Goal: Information Seeking & Learning: Find specific fact

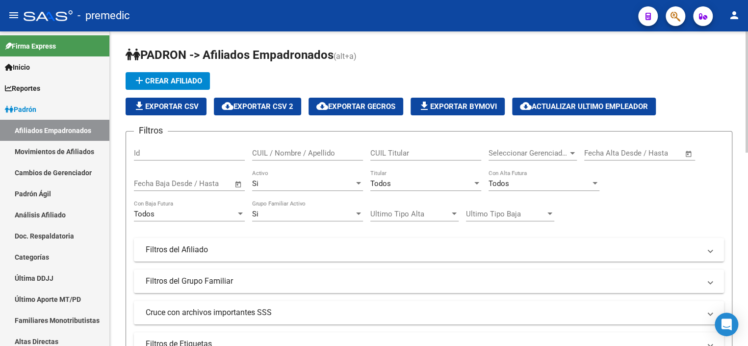
click at [410, 145] on div "CUIL Titular" at bounding box center [425, 149] width 111 height 21
paste input "20307061016"
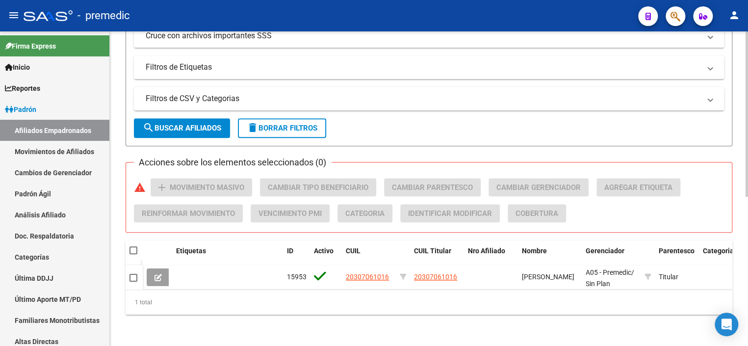
scroll to position [283, 0]
type input "20307061016"
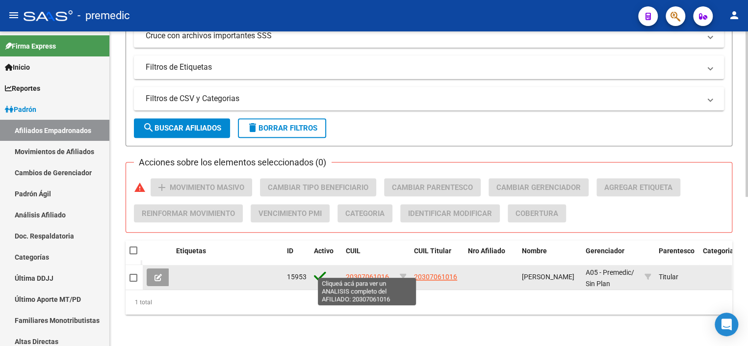
click at [371, 273] on span "20307061016" at bounding box center [367, 277] width 43 height 8
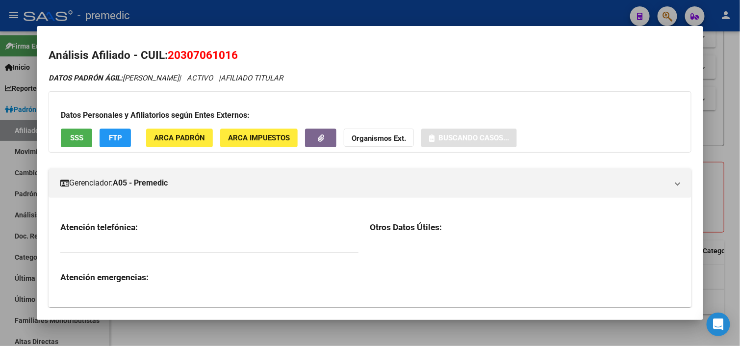
click at [207, 57] on span "20307061016" at bounding box center [203, 55] width 70 height 13
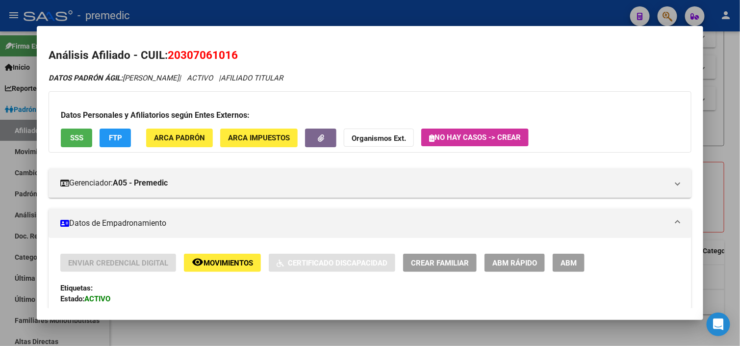
copy span "20307061016"
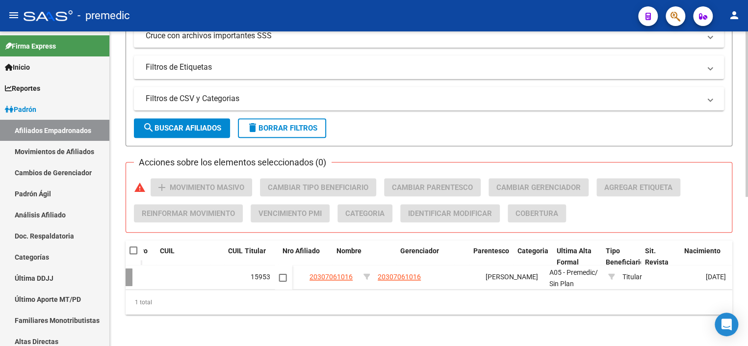
scroll to position [0, 0]
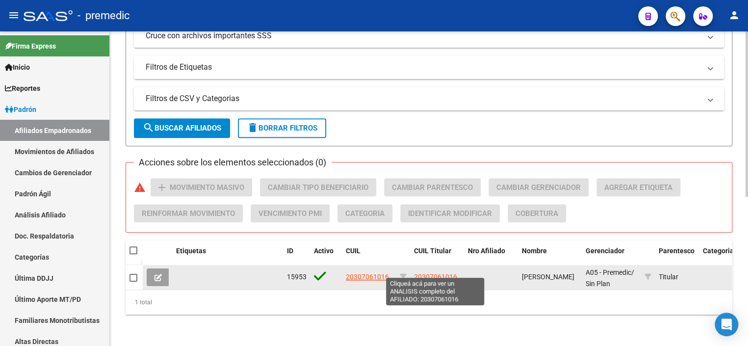
click at [429, 273] on span "20307061016" at bounding box center [435, 277] width 43 height 8
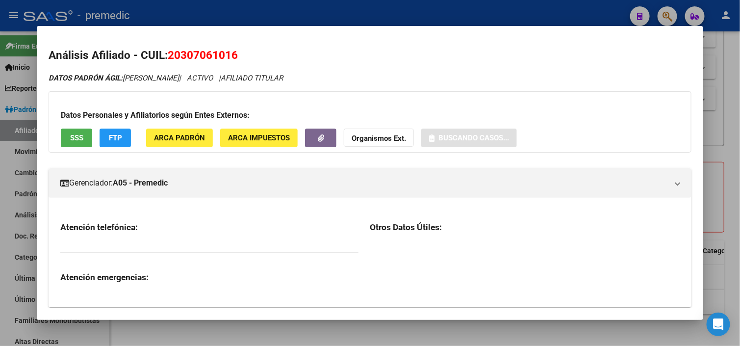
click at [202, 55] on span "20307061016" at bounding box center [203, 55] width 70 height 13
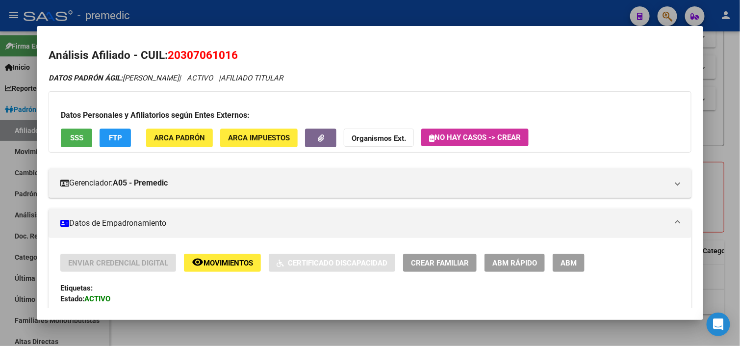
click at [202, 55] on span "20307061016" at bounding box center [203, 55] width 70 height 13
copy span "20307061016"
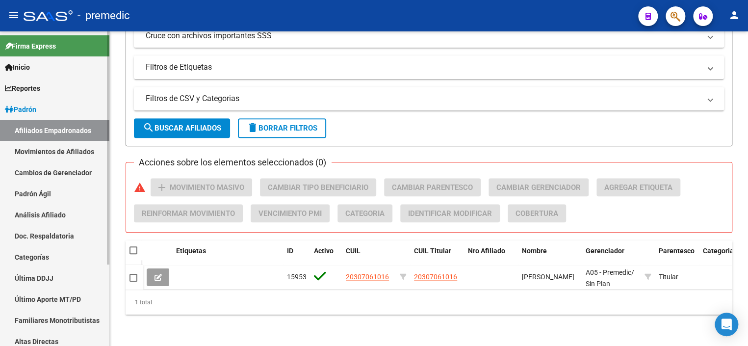
click at [58, 187] on link "Padrón Ágil" at bounding box center [54, 193] width 109 height 21
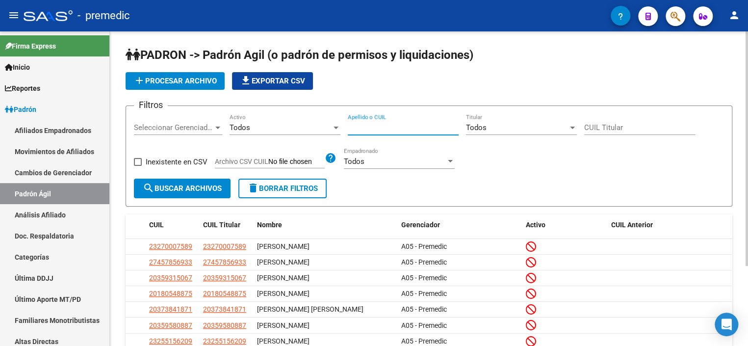
click at [364, 130] on input "Apellido o CUIL" at bounding box center [403, 127] width 111 height 9
paste input "20307061016"
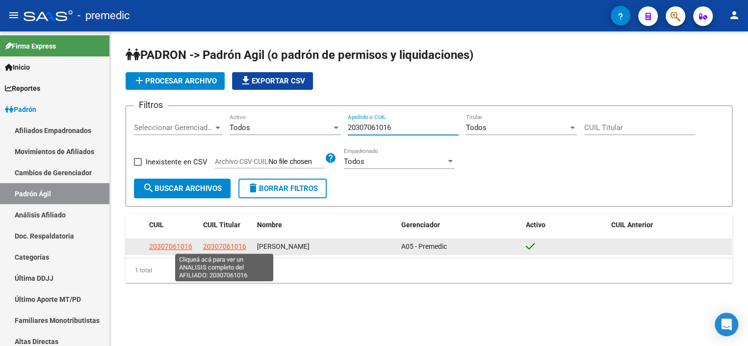
type input "20307061016"
click at [226, 242] on span "20307061016" at bounding box center [224, 246] width 43 height 8
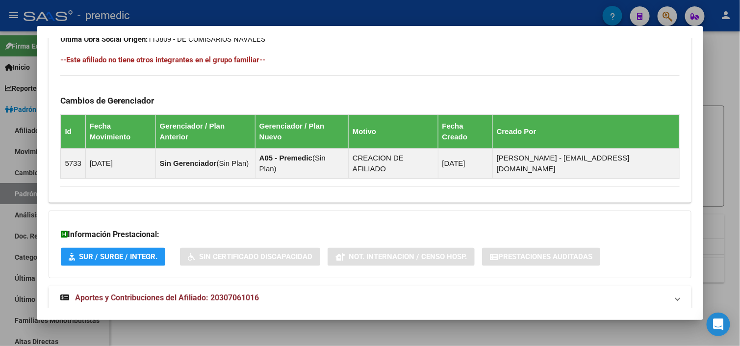
click at [230, 293] on span "Aportes y Contribuciones del Afiliado: 20307061016" at bounding box center [167, 297] width 184 height 9
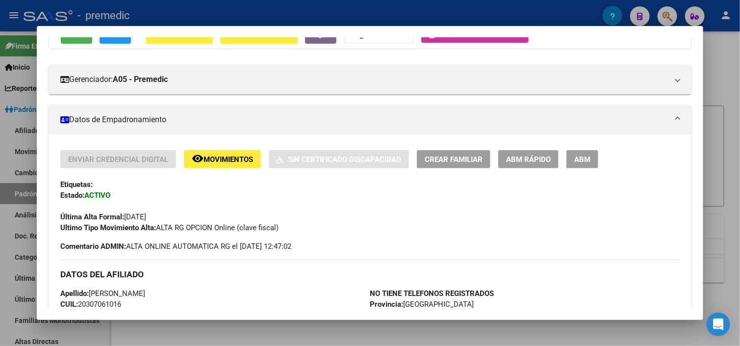
scroll to position [109, 0]
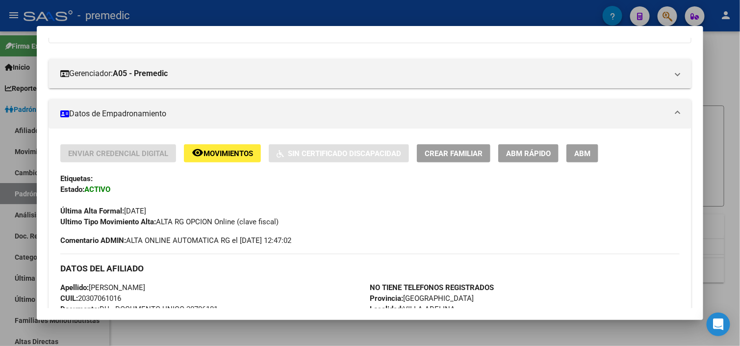
click at [238, 117] on mat-panel-title "Datos de Empadronamiento" at bounding box center [363, 114] width 607 height 12
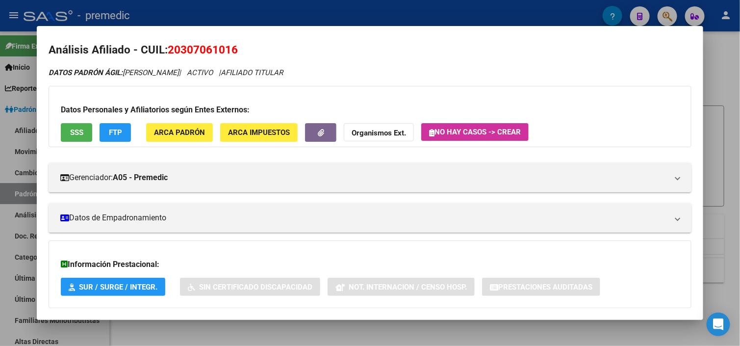
scroll to position [0, 0]
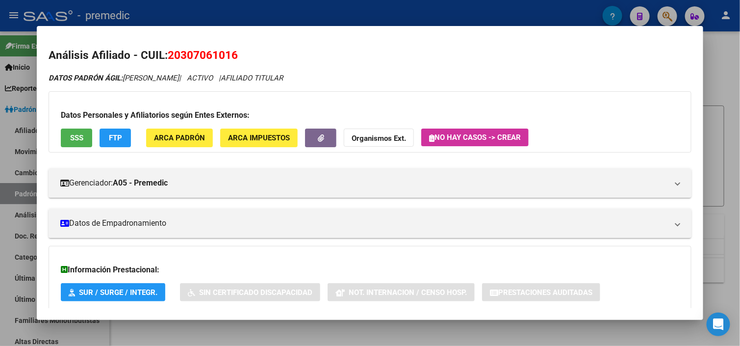
click at [149, 197] on mat-expansion-panel-header "Gerenciador: A05 - Premedic" at bounding box center [370, 182] width 642 height 29
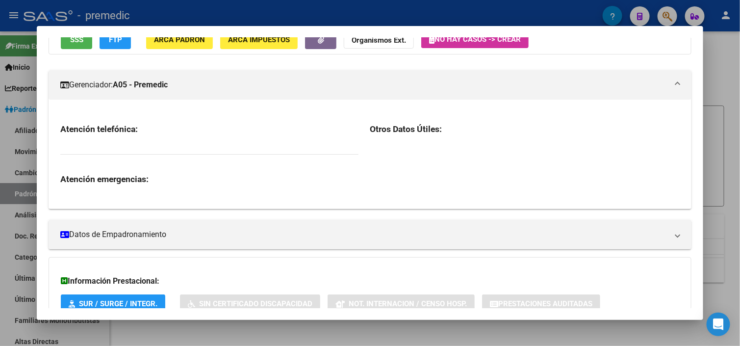
scroll to position [147, 0]
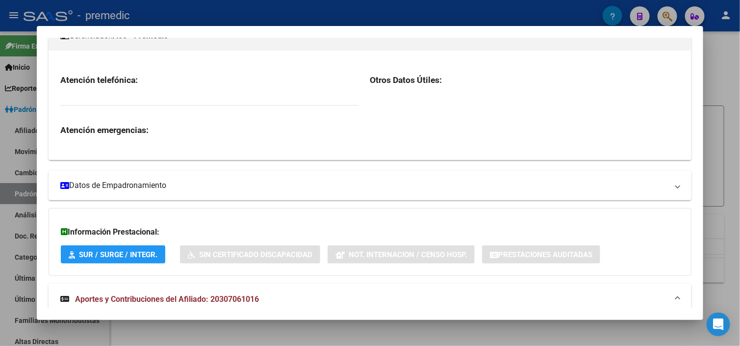
click at [184, 178] on mat-expansion-panel-header "Datos de Empadronamiento" at bounding box center [370, 185] width 642 height 29
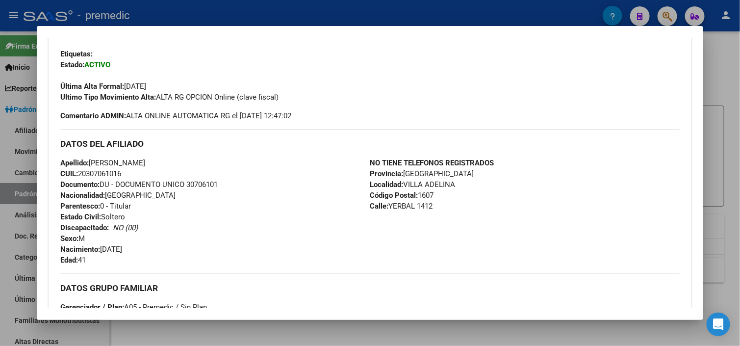
scroll to position [441, 0]
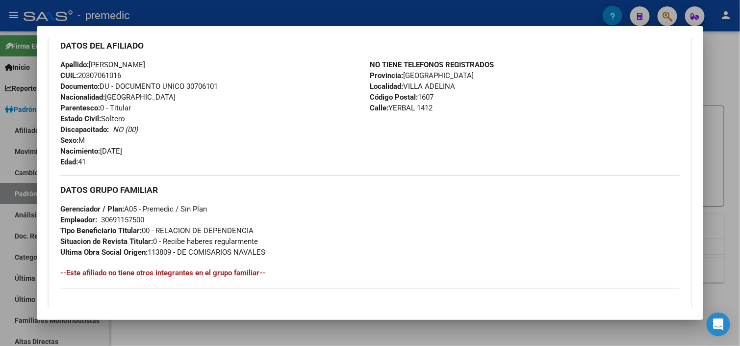
drag, startPoint x: 97, startPoint y: 218, endPoint x: 150, endPoint y: 212, distance: 52.7
click at [150, 212] on div "DATOS GRUPO FAMILIAR Gerenciador / Plan: A05 - Premedic / Sin Plan Empleador: 3…" at bounding box center [369, 216] width 619 height 82
click at [139, 218] on div "30691157500" at bounding box center [122, 219] width 43 height 11
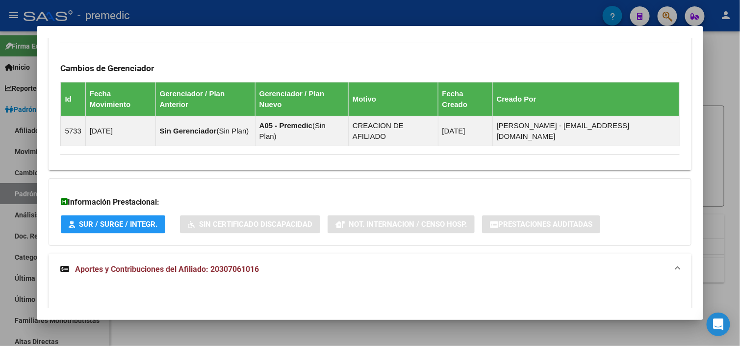
click at [112, 264] on span "Aportes y Contribuciones del Afiliado: 20307061016" at bounding box center [167, 268] width 184 height 9
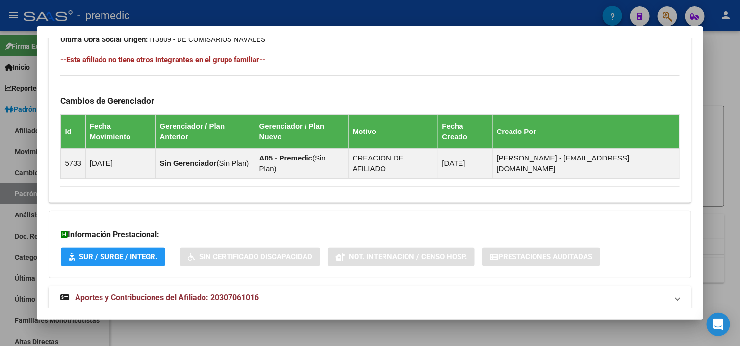
click at [122, 293] on span "Aportes y Contribuciones del Afiliado: 20307061016" at bounding box center [167, 297] width 184 height 9
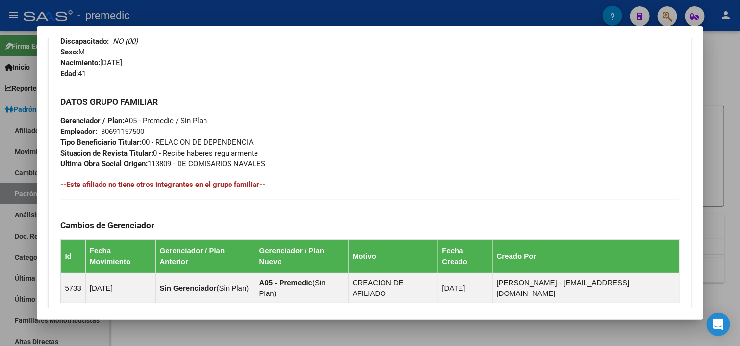
scroll to position [513, 0]
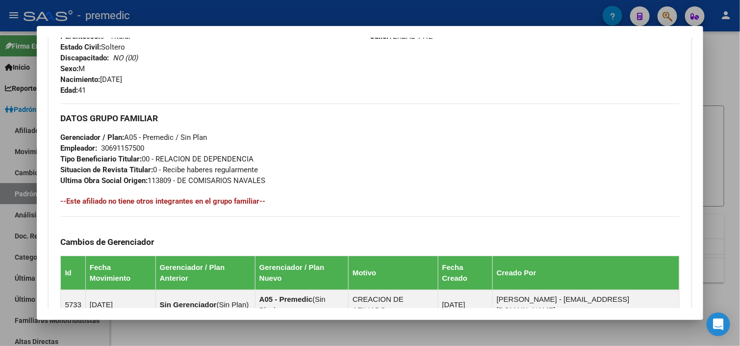
drag, startPoint x: 101, startPoint y: 148, endPoint x: 142, endPoint y: 147, distance: 40.7
click at [142, 147] on div "30691157500" at bounding box center [122, 148] width 43 height 11
click at [104, 148] on div "30691157500" at bounding box center [122, 148] width 43 height 11
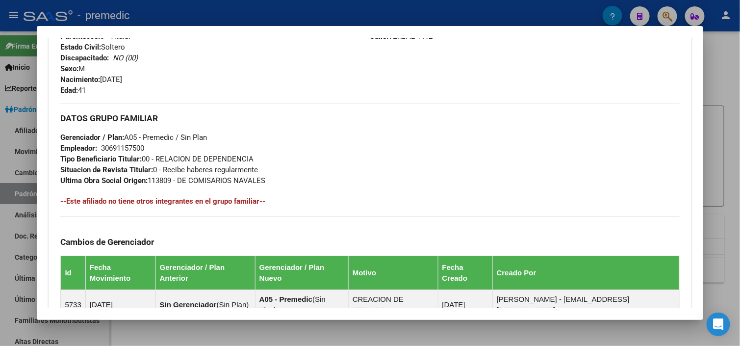
click at [106, 147] on div "30691157500" at bounding box center [122, 148] width 43 height 11
copy div "30691157500"
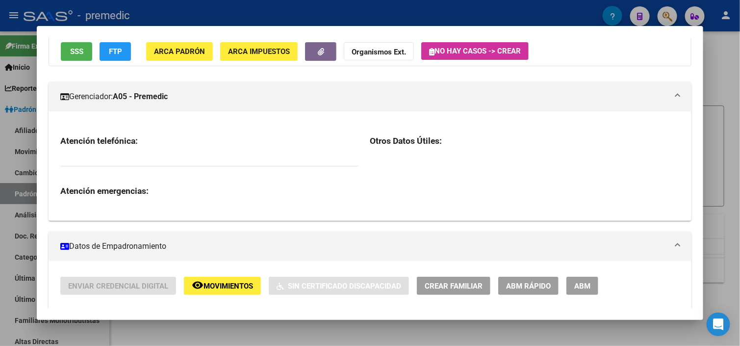
scroll to position [0, 0]
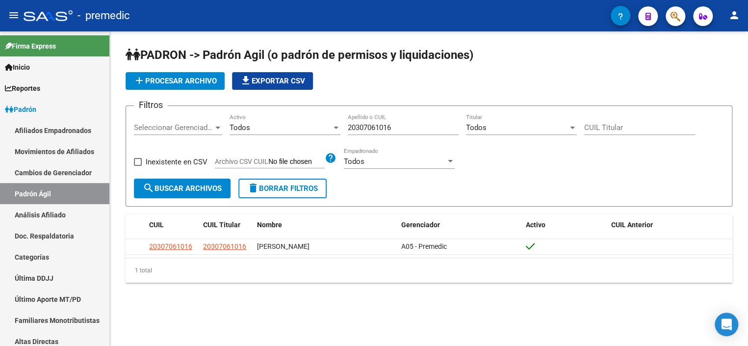
click at [598, 126] on input "CUIL Titular" at bounding box center [639, 127] width 111 height 9
paste input "20-22796271-3"
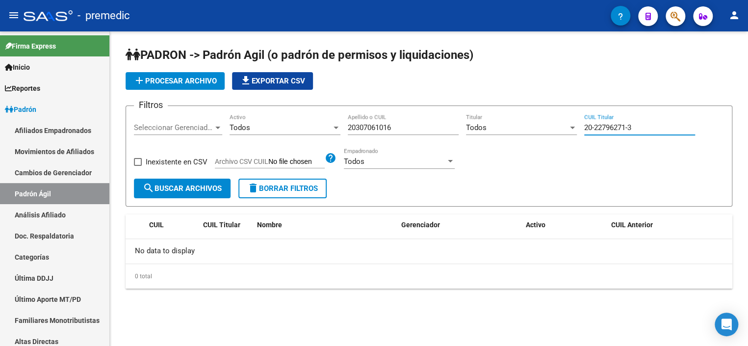
click at [610, 127] on input "20-22796271-3" at bounding box center [639, 127] width 111 height 9
click at [660, 131] on input "20-22796271-3" at bounding box center [639, 127] width 111 height 9
click at [660, 130] on input "20-22796271-3" at bounding box center [639, 127] width 111 height 9
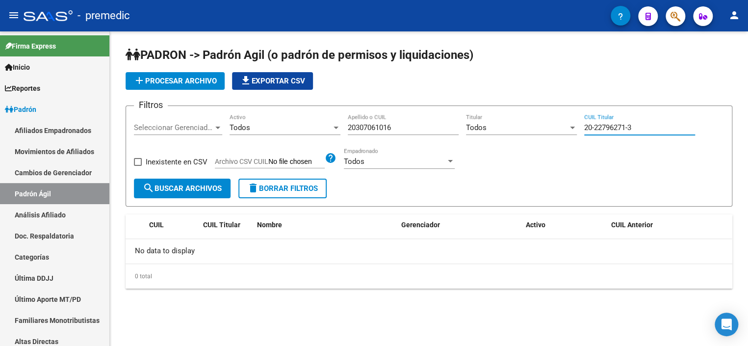
paste input "38329900-5"
click at [608, 125] on input "20-38329900-5" at bounding box center [639, 127] width 111 height 9
type input "20-38329900-5"
click at [62, 169] on link "Cambios de Gerenciador" at bounding box center [54, 172] width 109 height 21
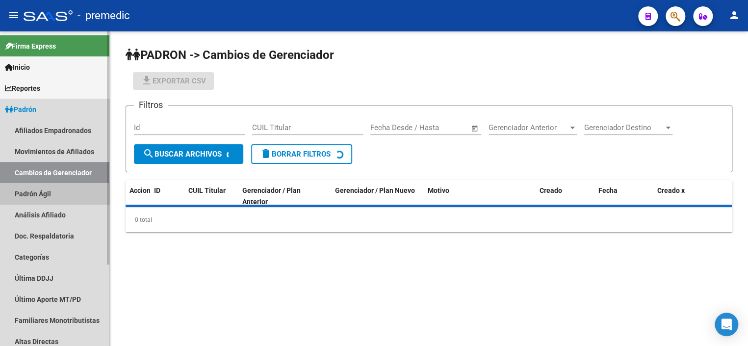
click at [56, 191] on link "Padrón Ágil" at bounding box center [54, 193] width 109 height 21
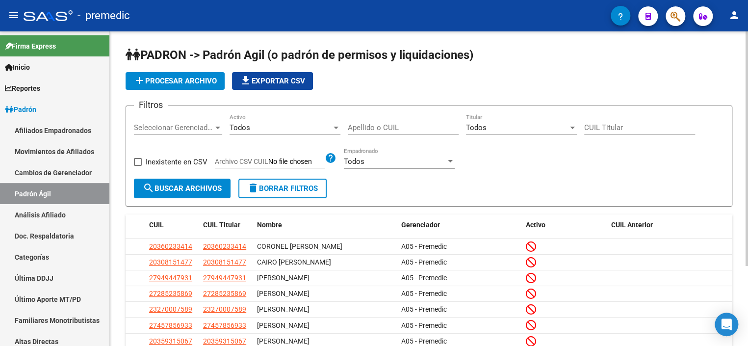
click at [681, 137] on div "CUIL Titular" at bounding box center [639, 129] width 111 height 30
click at [659, 129] on input "CUIL Titular" at bounding box center [639, 127] width 111 height 9
paste input "20-38329900-5"
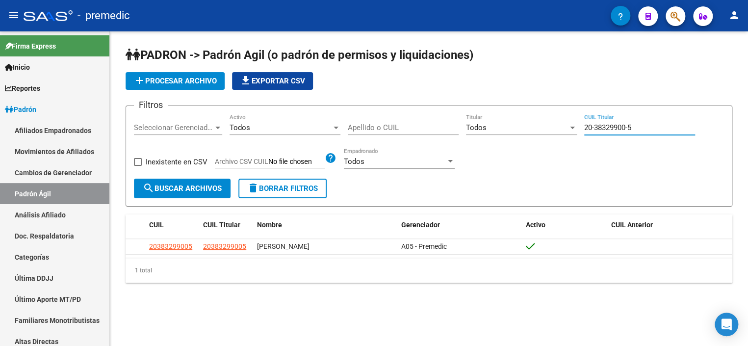
click at [603, 128] on input "20-38329900-5" at bounding box center [639, 127] width 111 height 9
drag, startPoint x: 669, startPoint y: 130, endPoint x: 501, endPoint y: 127, distance: 167.7
click at [506, 128] on div "Filtros Seleccionar Gerenciador Seleccionar Gerenciador Todos Activo Apellido o…" at bounding box center [429, 146] width 590 height 65
paste input "28277153-6"
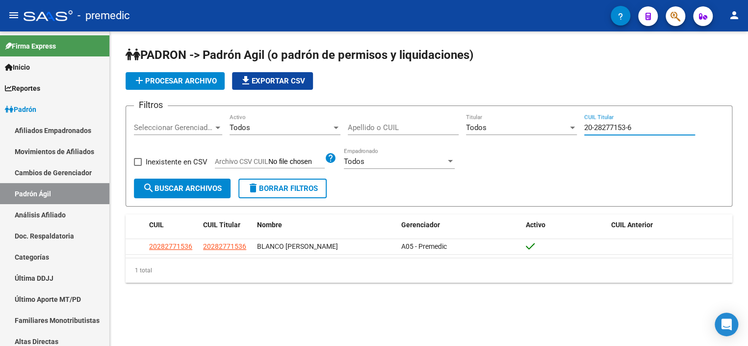
drag, startPoint x: 620, startPoint y: 125, endPoint x: 662, endPoint y: 126, distance: 41.7
click at [620, 125] on input "20-28277153-6" at bounding box center [639, 127] width 111 height 9
drag, startPoint x: 649, startPoint y: 127, endPoint x: 418, endPoint y: 129, distance: 230.9
click at [438, 129] on div "Filtros Seleccionar Gerenciador Seleccionar Gerenciador Todos Activo Apellido o…" at bounding box center [429, 146] width 590 height 65
paste input "33955861-3"
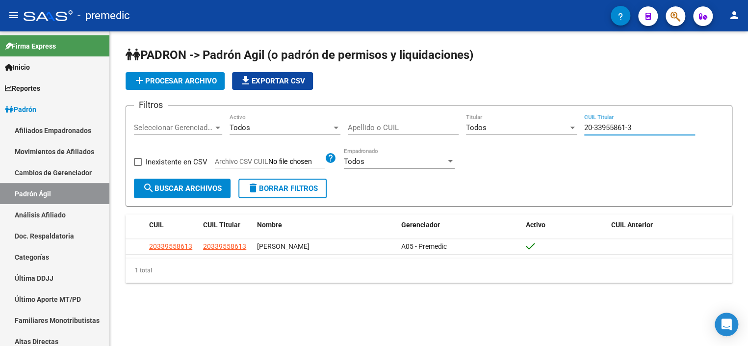
drag, startPoint x: 447, startPoint y: 131, endPoint x: 399, endPoint y: 135, distance: 47.7
click at [399, 135] on div "Filtros Seleccionar Gerenciador Seleccionar Gerenciador Todos Activo Apellido o…" at bounding box center [429, 146] width 590 height 65
paste input "26990546-9"
type input "20-26990546-9"
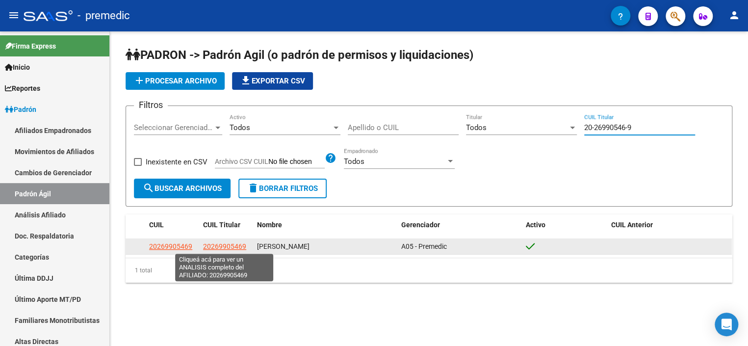
click at [230, 243] on span "20269905469" at bounding box center [224, 246] width 43 height 8
type textarea "20269905469"
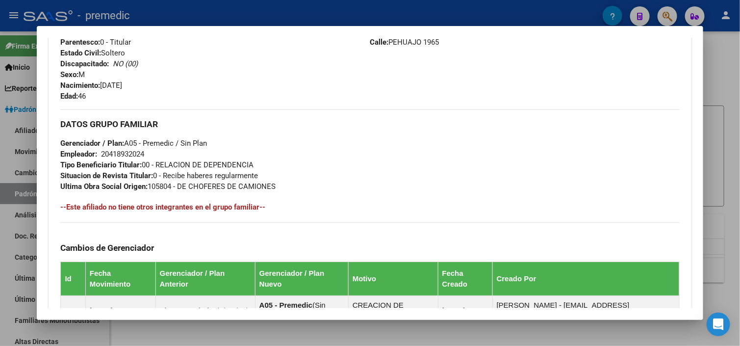
scroll to position [349, 0]
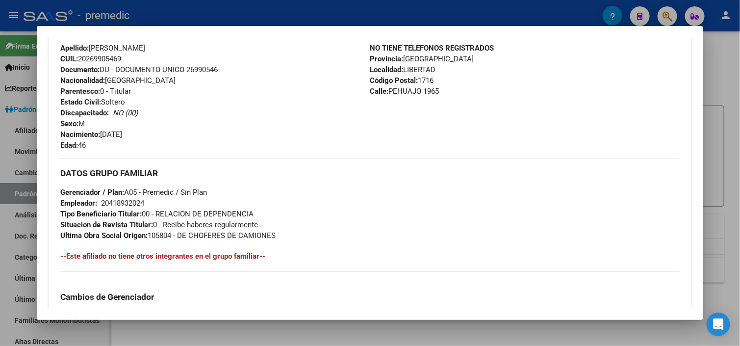
click at [124, 204] on div "20418932024" at bounding box center [122, 203] width 43 height 11
copy div "20418932024"
click at [390, 191] on div "DATOS GRUPO FAMILIAR Gerenciador / Plan: A05 - Premedic / Sin Plan Empleador: 2…" at bounding box center [369, 199] width 619 height 82
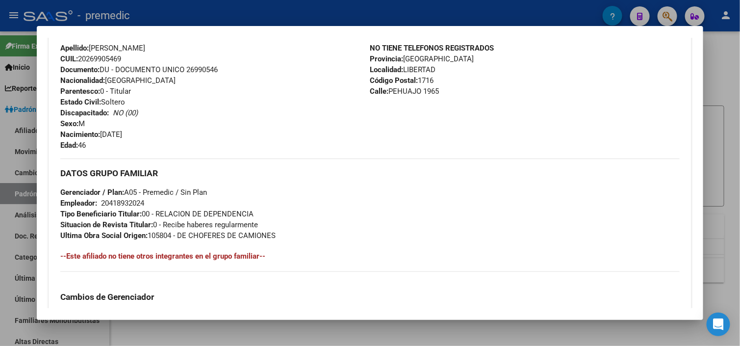
click at [212, 185] on div "DATOS GRUPO FAMILIAR Gerenciador / Plan: A05 - Premedic / Sin Plan Empleador: 2…" at bounding box center [369, 199] width 619 height 82
click at [111, 198] on div "20418932024" at bounding box center [122, 203] width 43 height 11
copy div "20418932024"
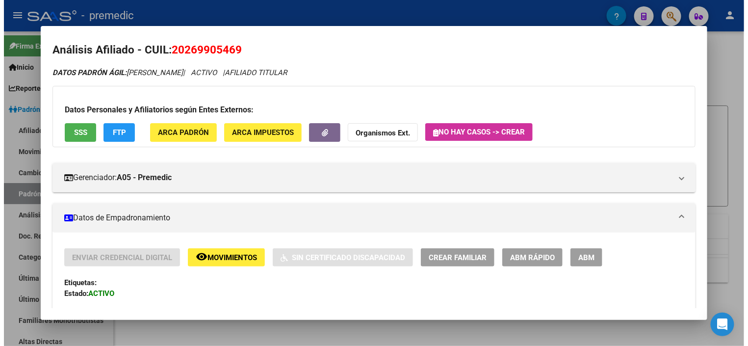
scroll to position [0, 0]
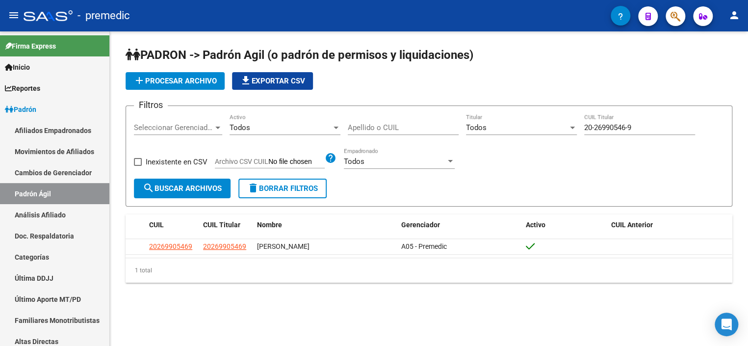
drag, startPoint x: 656, startPoint y: 128, endPoint x: 423, endPoint y: 110, distance: 234.5
click at [444, 119] on div "Filtros Seleccionar Gerenciador Seleccionar Gerenciador Todos Activo Apellido o…" at bounding box center [429, 146] width 590 height 65
paste input "7-41235782-0"
drag, startPoint x: 673, startPoint y: 132, endPoint x: 556, endPoint y: 112, distance: 118.4
click at [481, 115] on div "Filtros Seleccionar Gerenciador Seleccionar Gerenciador Todos Activo Apellido o…" at bounding box center [429, 146] width 590 height 65
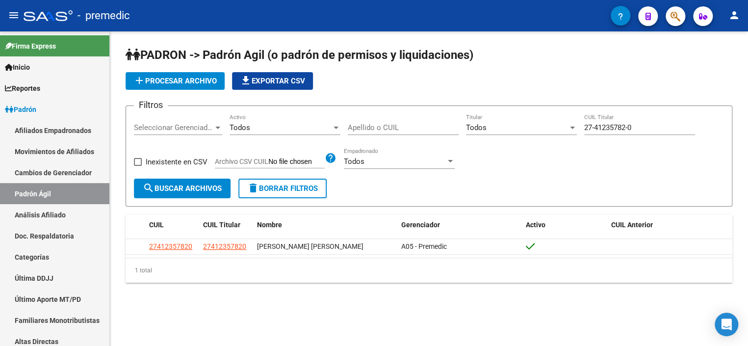
click at [652, 126] on input "27-41235782-0" at bounding box center [639, 127] width 111 height 9
paste input "0-32884170-4"
type input "20-32884170-4"
